Goal: Task Accomplishment & Management: Manage account settings

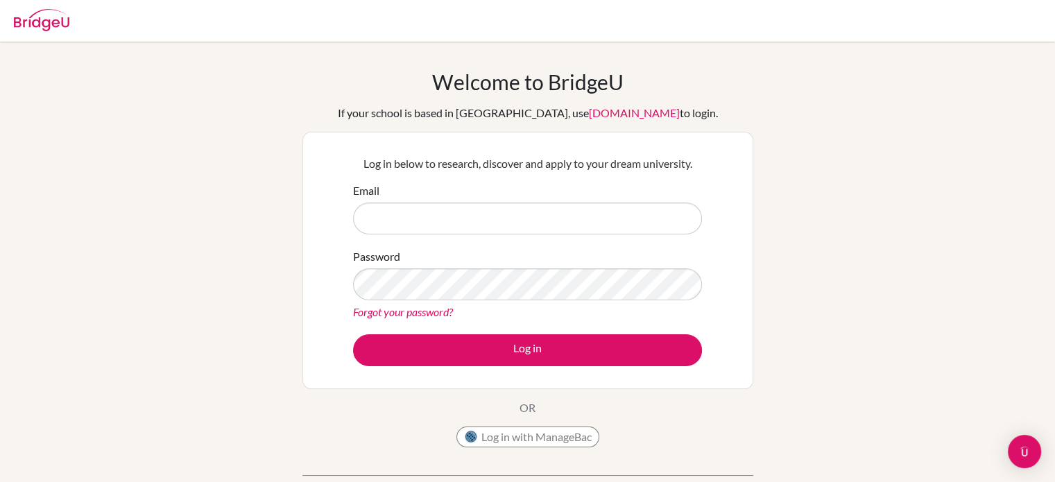
type input "[EMAIL_ADDRESS][DOMAIN_NAME]"
click at [405, 316] on link "Forgot your password?" at bounding box center [403, 311] width 100 height 13
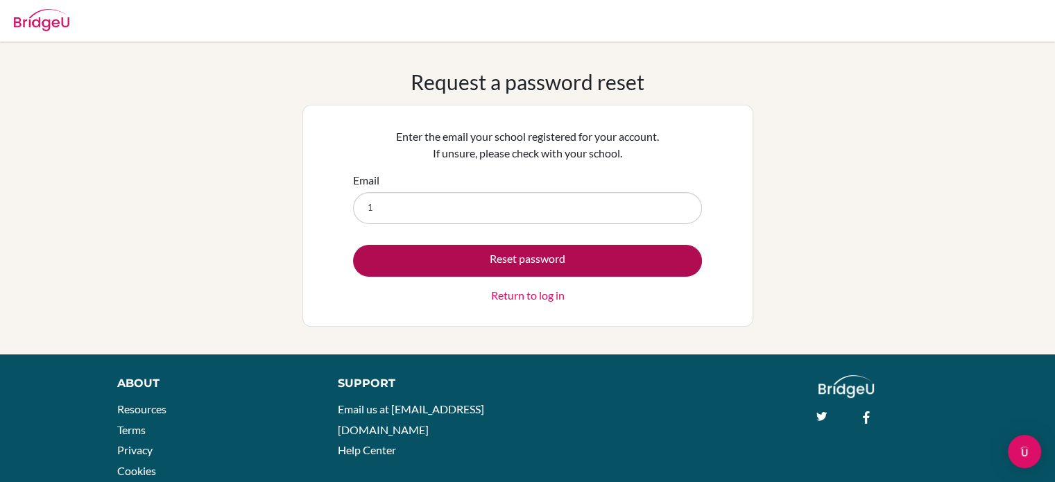
type input "[EMAIL_ADDRESS][DOMAIN_NAME]"
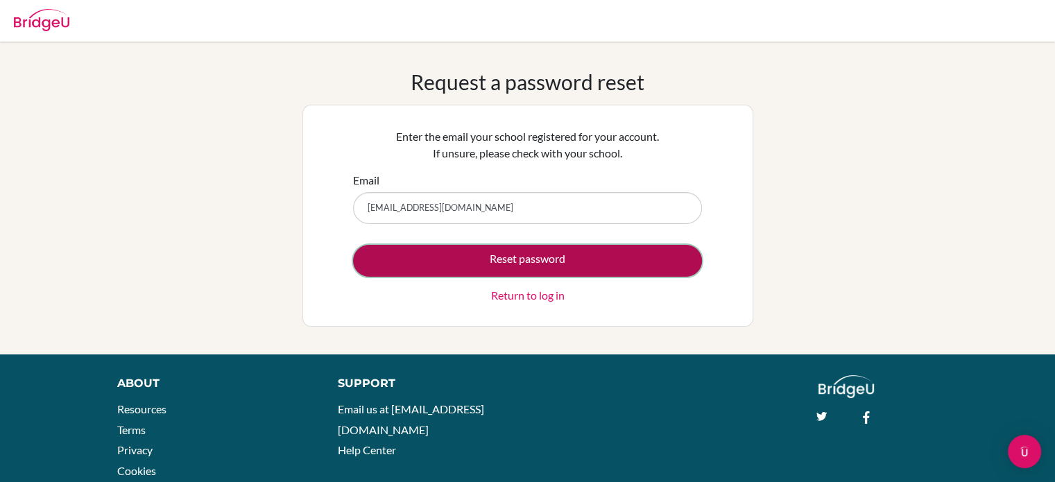
click at [470, 255] on button "Reset password" at bounding box center [527, 261] width 349 height 32
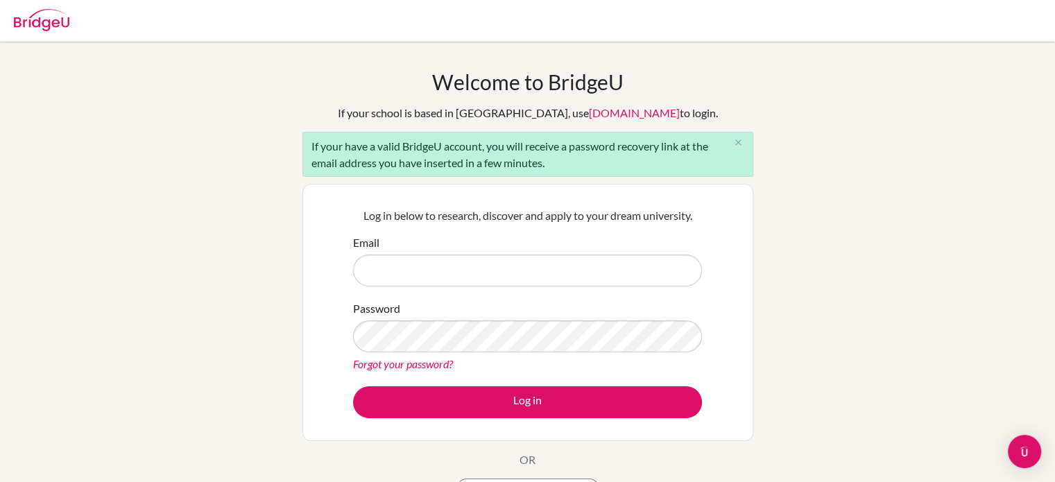
click at [443, 288] on form "Email Password Forgot your password? Log in" at bounding box center [527, 326] width 349 height 184
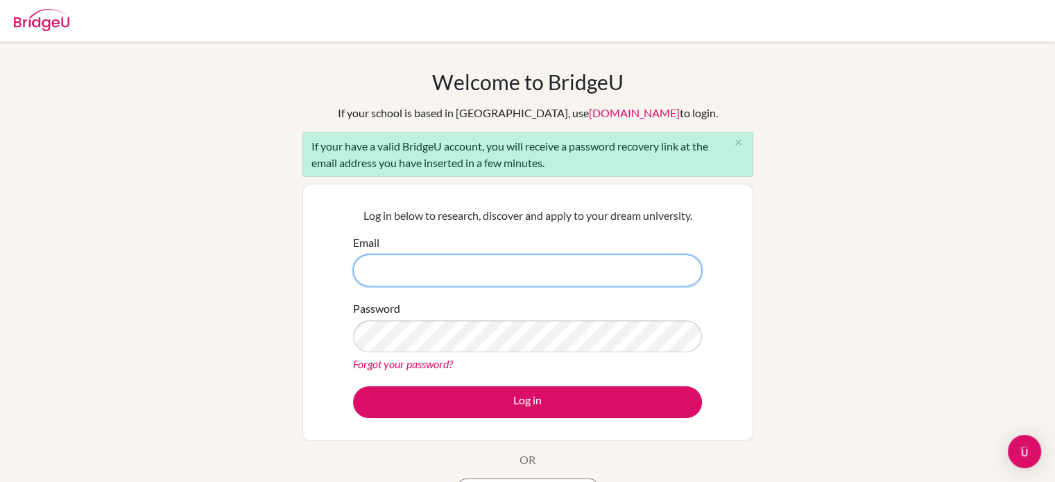
click at [465, 282] on input "Email" at bounding box center [527, 271] width 349 height 32
type input "[EMAIL_ADDRESS][DOMAIN_NAME]"
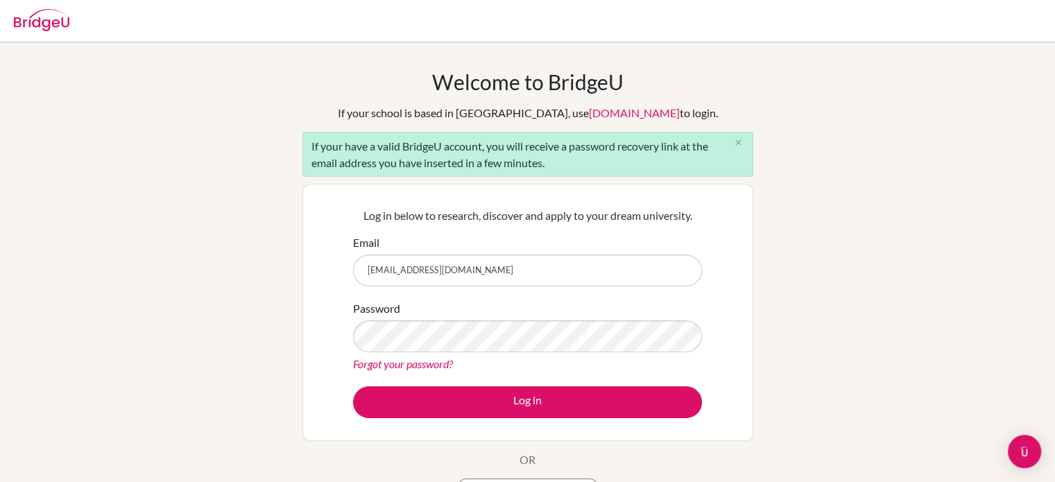
click at [458, 352] on div "Password Forgot your password?" at bounding box center [527, 336] width 349 height 72
click at [456, 382] on form "Email 150056@iss.school.fj Password Forgot your password? Log in" at bounding box center [527, 326] width 349 height 184
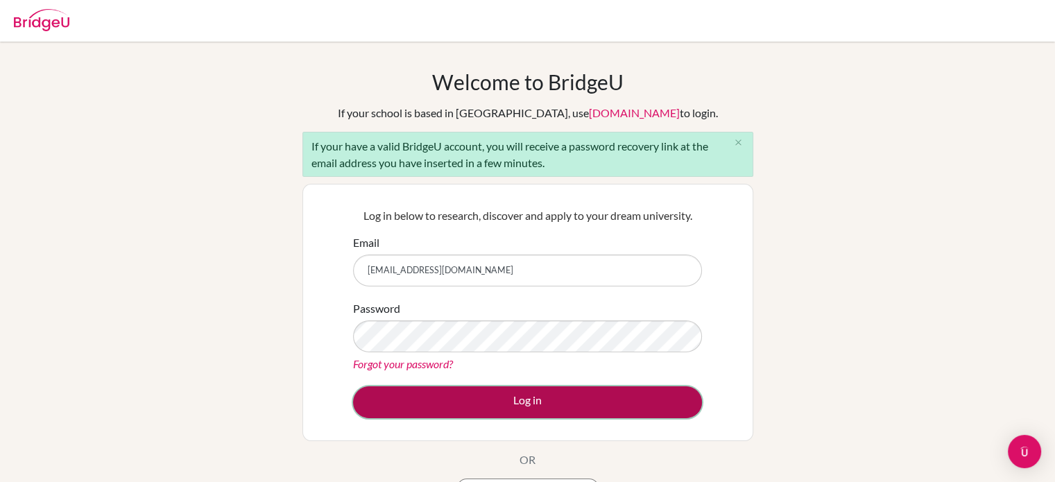
click at [470, 411] on button "Log in" at bounding box center [527, 402] width 349 height 32
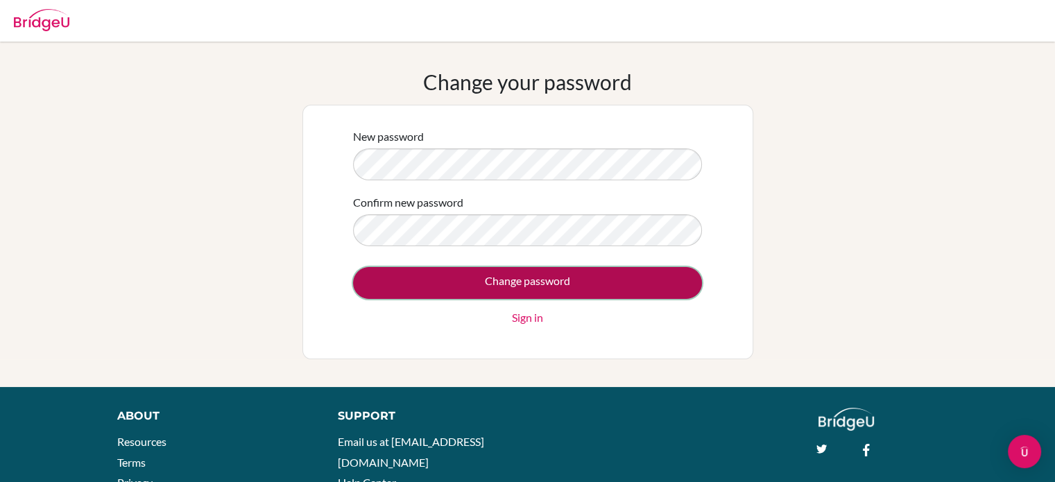
click at [443, 291] on input "Change password" at bounding box center [527, 283] width 349 height 32
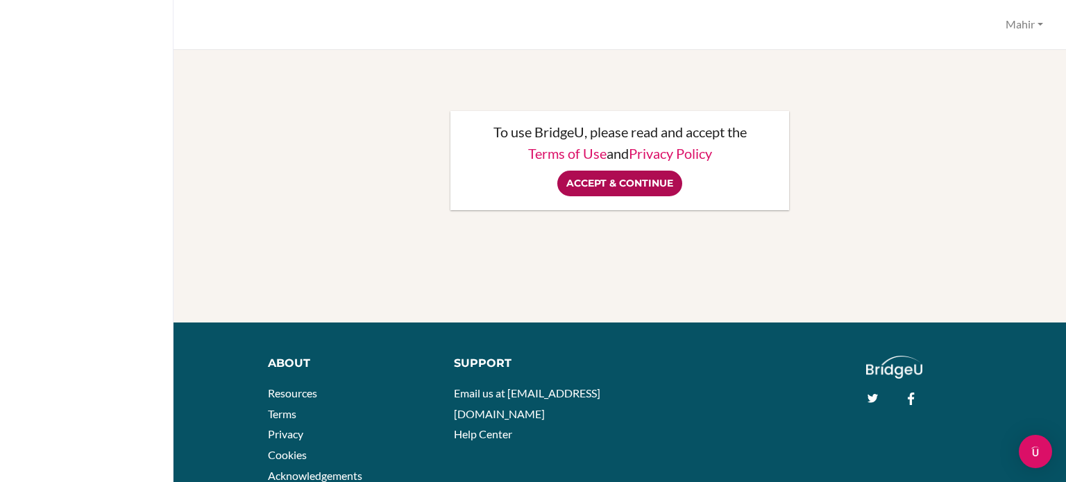
click at [610, 191] on input "Accept & Continue" at bounding box center [619, 184] width 125 height 26
